Goal: Use online tool/utility: Utilize a website feature to perform a specific function

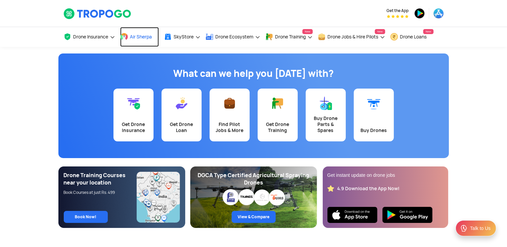
click at [140, 37] on span "Air Sherpa" at bounding box center [141, 36] width 22 height 5
click at [141, 33] on link "Air Sherpa" at bounding box center [139, 37] width 39 height 20
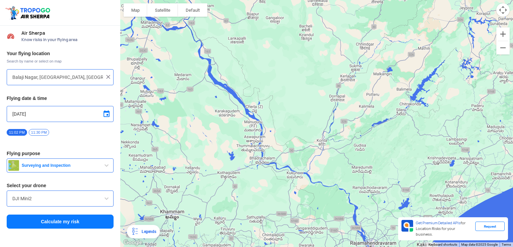
click at [200, 141] on div at bounding box center [316, 123] width 393 height 247
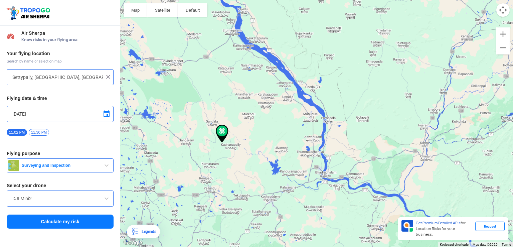
drag, startPoint x: 200, startPoint y: 141, endPoint x: 197, endPoint y: 146, distance: 5.5
click at [197, 146] on div at bounding box center [316, 123] width 393 height 247
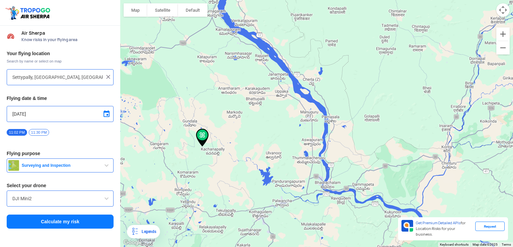
click at [200, 150] on div at bounding box center [316, 123] width 393 height 247
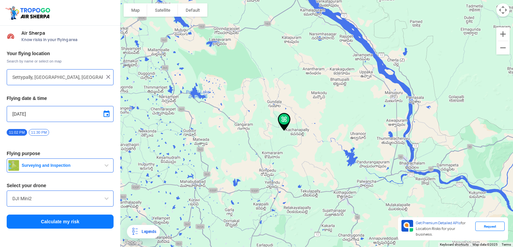
click at [200, 150] on div at bounding box center [316, 123] width 393 height 247
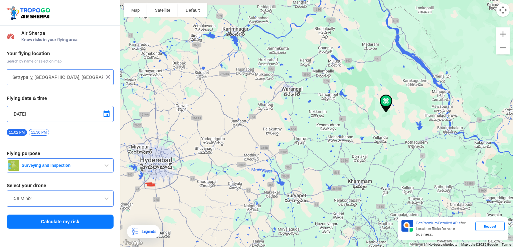
drag, startPoint x: 372, startPoint y: 78, endPoint x: 389, endPoint y: 106, distance: 32.3
click at [389, 106] on img at bounding box center [386, 103] width 18 height 23
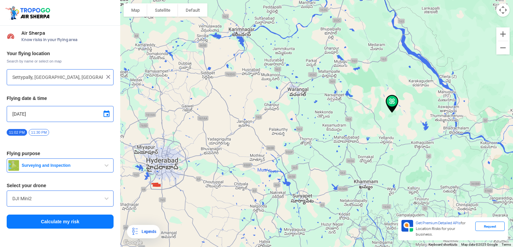
click at [302, 99] on div at bounding box center [316, 123] width 393 height 247
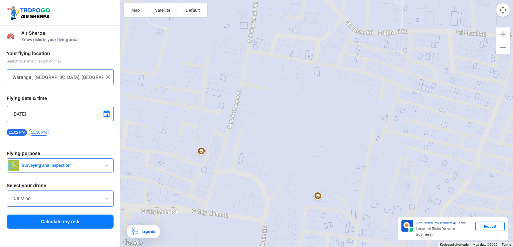
click at [379, 59] on div at bounding box center [316, 123] width 393 height 247
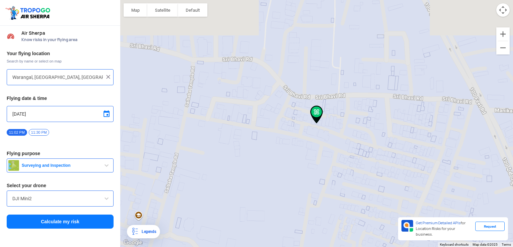
type input "[PHONE_NUMBER][STREET_ADDRESS]"
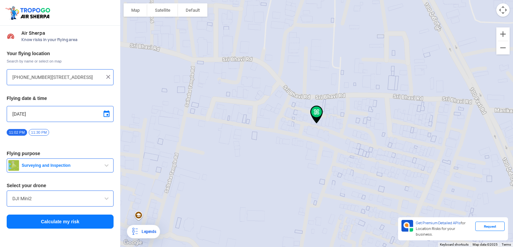
click at [84, 218] on button "Calculate my risk" at bounding box center [60, 221] width 107 height 14
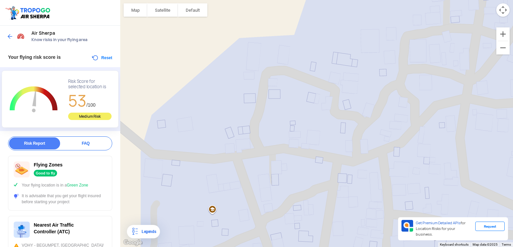
click at [203, 89] on div at bounding box center [316, 123] width 393 height 247
click at [164, 10] on button "Satellite" at bounding box center [162, 9] width 31 height 13
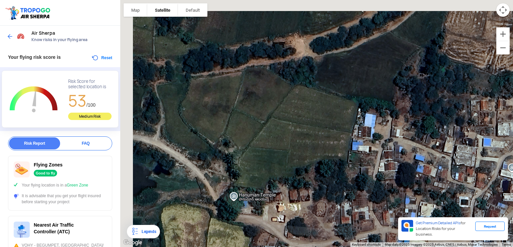
click at [279, 102] on div at bounding box center [316, 123] width 393 height 247
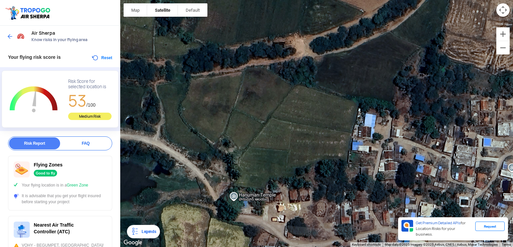
click at [269, 117] on div at bounding box center [316, 123] width 393 height 247
click at [267, 114] on div at bounding box center [316, 123] width 393 height 247
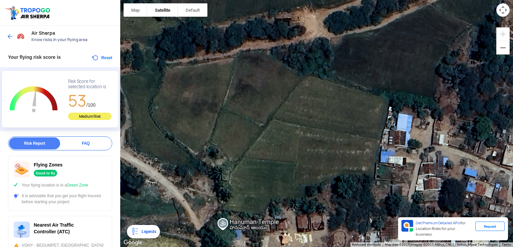
click at [271, 100] on div at bounding box center [316, 123] width 393 height 247
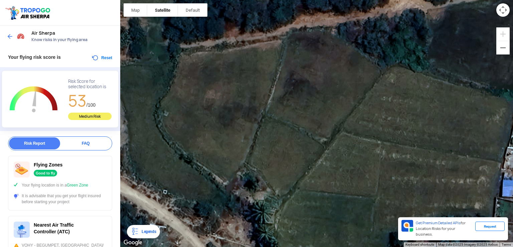
click at [319, 157] on div at bounding box center [316, 123] width 393 height 247
click at [321, 148] on div at bounding box center [316, 123] width 393 height 247
click at [322, 149] on div at bounding box center [316, 123] width 393 height 247
click at [323, 145] on div at bounding box center [316, 123] width 393 height 247
click at [239, 108] on div at bounding box center [316, 123] width 393 height 247
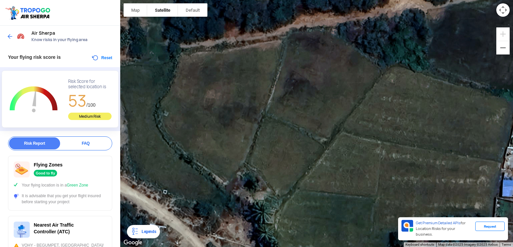
click at [250, 153] on div at bounding box center [316, 123] width 393 height 247
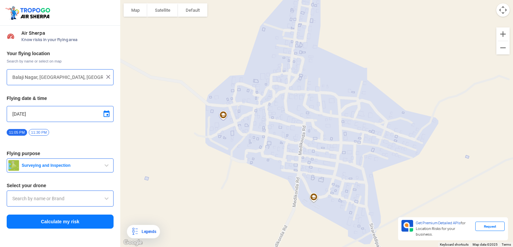
click at [164, 2] on div at bounding box center [316, 123] width 393 height 247
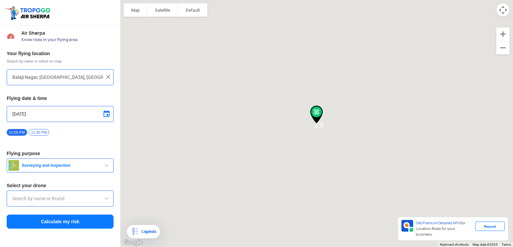
type input "Meedigonda, Telangana, India"
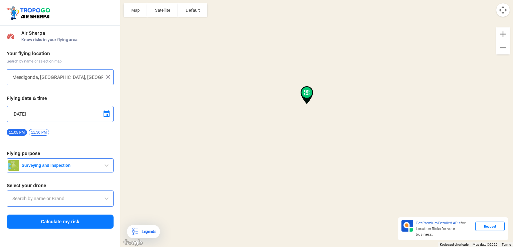
click at [157, 9] on button "Satellite" at bounding box center [162, 9] width 31 height 13
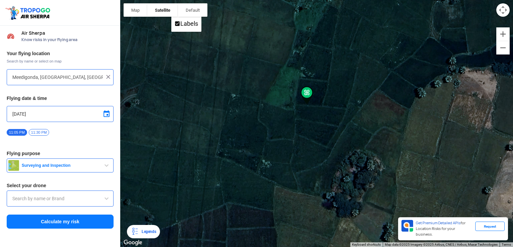
click at [68, 221] on button "Calculate my risk" at bounding box center [60, 221] width 107 height 14
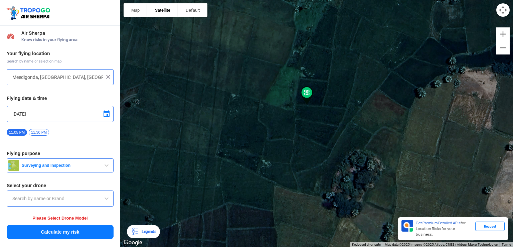
click at [26, 192] on div at bounding box center [60, 198] width 107 height 16
click at [22, 194] on input "text" at bounding box center [60, 198] width 96 height 8
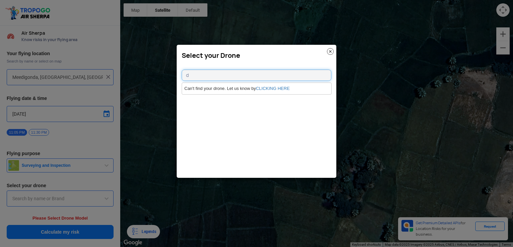
click at [209, 75] on input "d" at bounding box center [257, 74] width 150 height 11
type input "d"
type input "m"
type input "t"
type input "d"
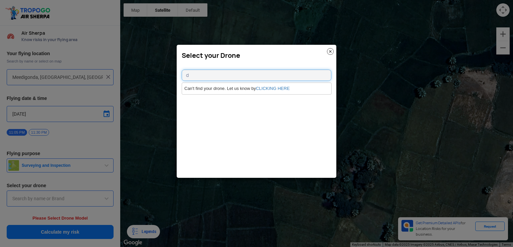
click at [247, 75] on input "d" at bounding box center [257, 74] width 150 height 11
click at [205, 71] on input "D" at bounding box center [257, 74] width 150 height 11
type input "Dji"
click at [275, 88] on link "CLICKING HERE" at bounding box center [273, 88] width 34 height 5
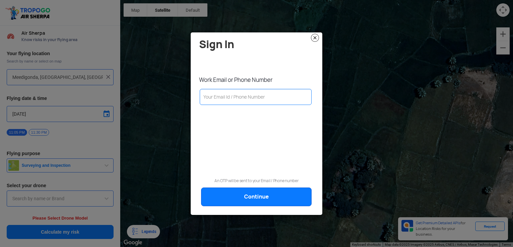
click at [316, 37] on img at bounding box center [315, 38] width 8 height 8
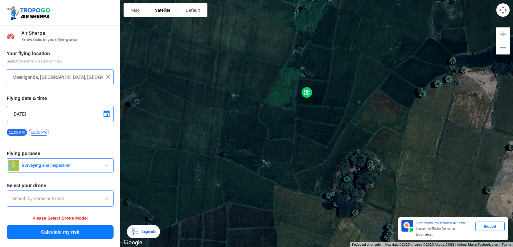
click at [48, 199] on input "text" at bounding box center [60, 198] width 96 height 8
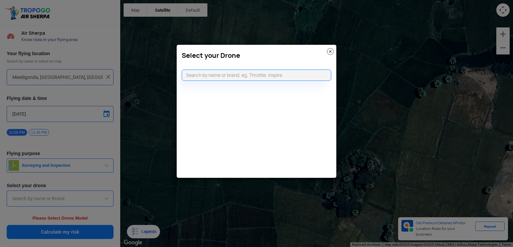
click at [48, 199] on modal-container "Select your Drone" at bounding box center [256, 123] width 513 height 247
click at [199, 75] on input "text" at bounding box center [257, 74] width 150 height 11
type input "no"
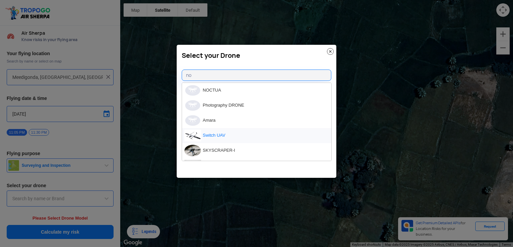
click at [219, 133] on li "Switch UAV" at bounding box center [256, 135] width 149 height 15
type input "Switch UAV"
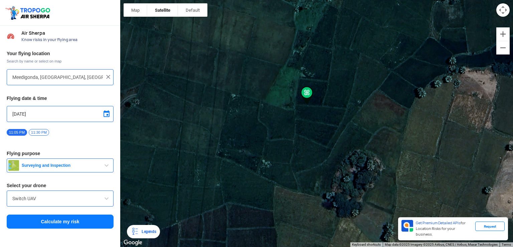
click at [54, 220] on button "Calculate my risk" at bounding box center [60, 221] width 107 height 14
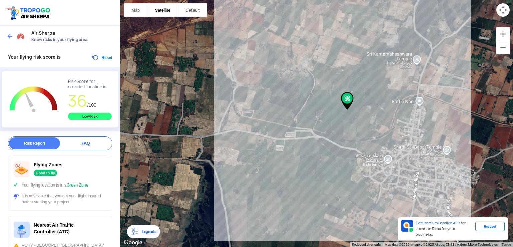
click at [84, 109] on span "36" at bounding box center [77, 100] width 19 height 21
click at [91, 53] on div "Your flying risk score is Reset" at bounding box center [60, 57] width 120 height 20
click at [96, 58] on button "Reset" at bounding box center [101, 58] width 21 height 8
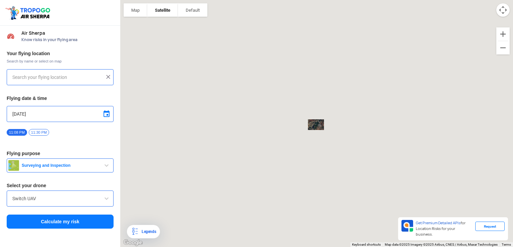
type input "Meedigonda, Telangana, India"
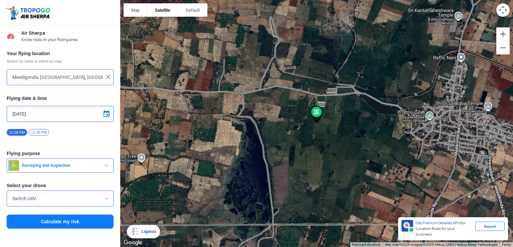
click at [86, 216] on button "Calculate my risk" at bounding box center [60, 221] width 107 height 14
